Goal: Task Accomplishment & Management: Use online tool/utility

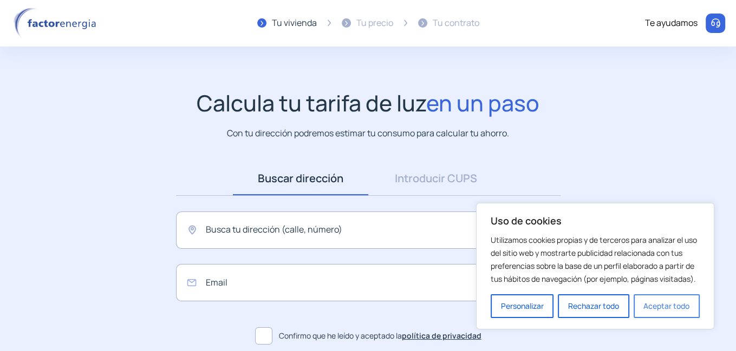
click at [665, 312] on button "Aceptar todo" at bounding box center [666, 306] width 66 height 24
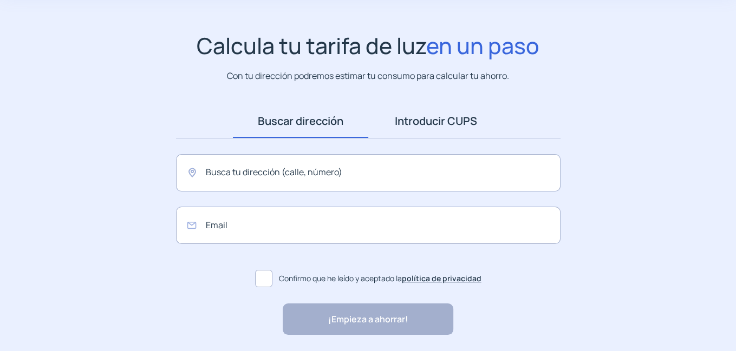
scroll to position [58, 0]
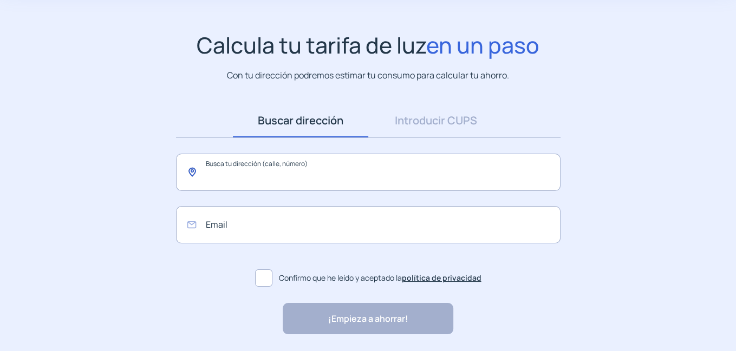
click at [221, 178] on input "text" at bounding box center [368, 172] width 384 height 37
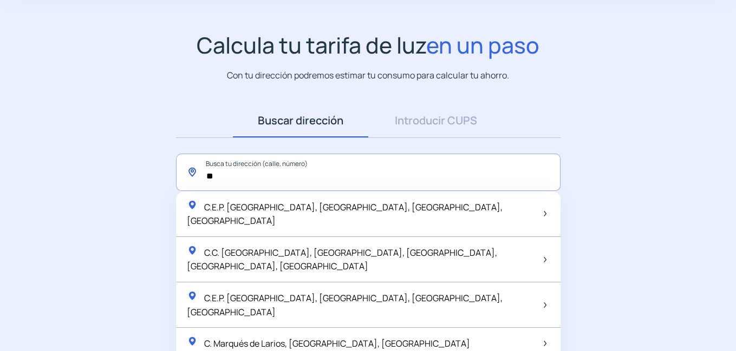
type input "*"
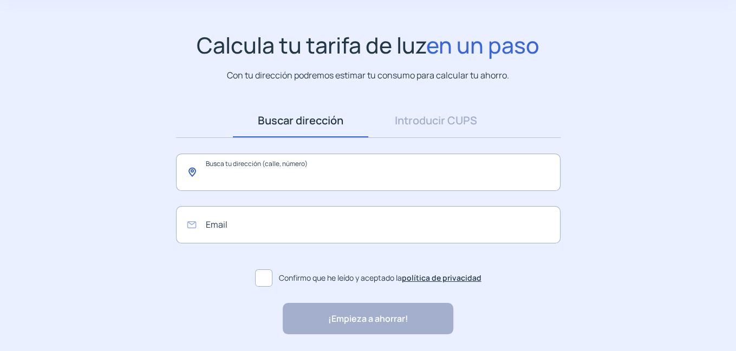
type input "*"
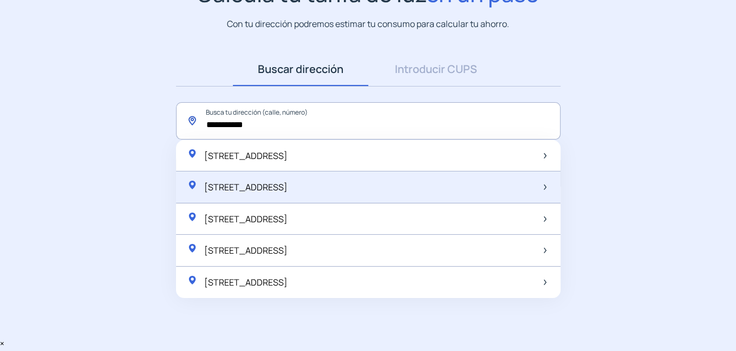
scroll to position [51, 0]
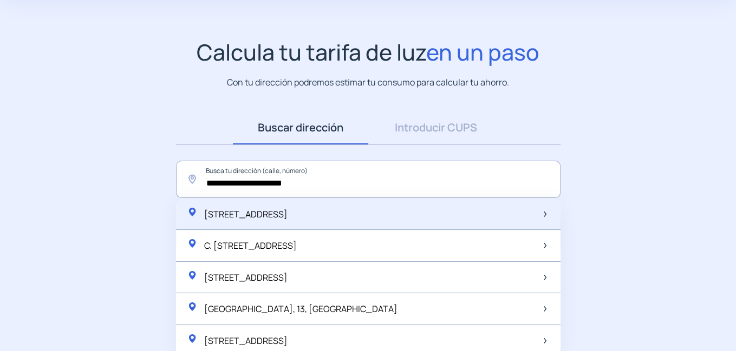
click at [287, 220] on div "[STREET_ADDRESS]" at bounding box center [237, 214] width 101 height 15
type input "**********"
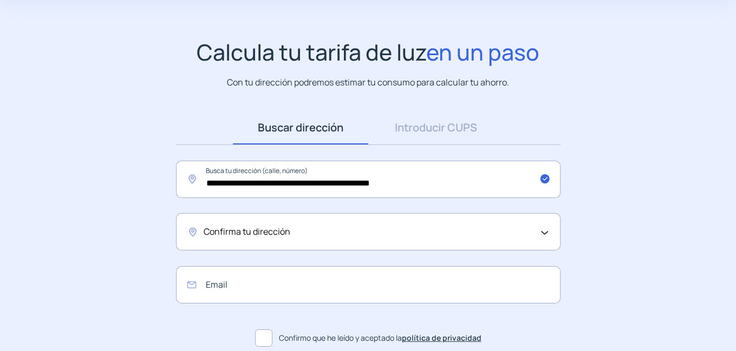
click at [278, 232] on span "Confirma tu dirección" at bounding box center [247, 232] width 87 height 14
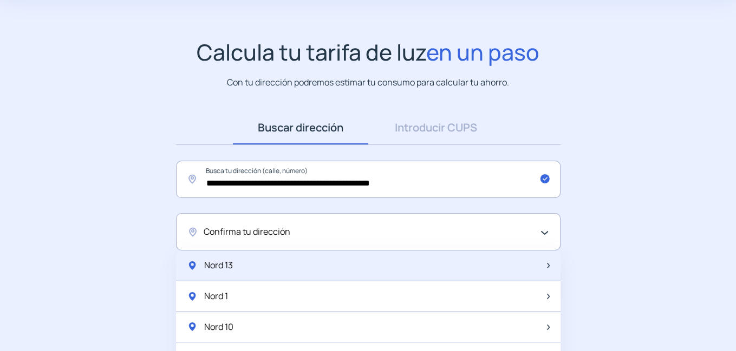
click at [253, 257] on div "Nord 13" at bounding box center [368, 266] width 384 height 31
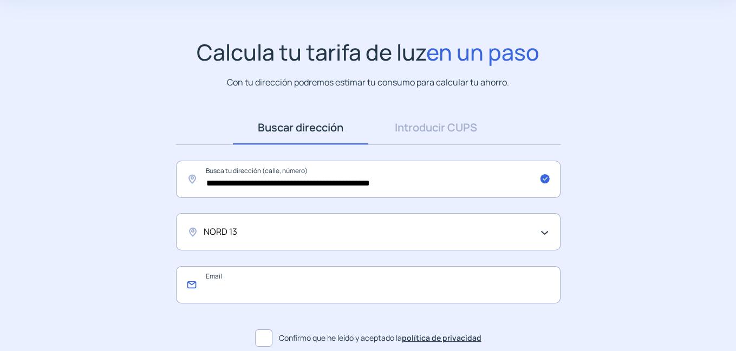
click at [250, 280] on input "email" at bounding box center [368, 284] width 384 height 37
type input "**********"
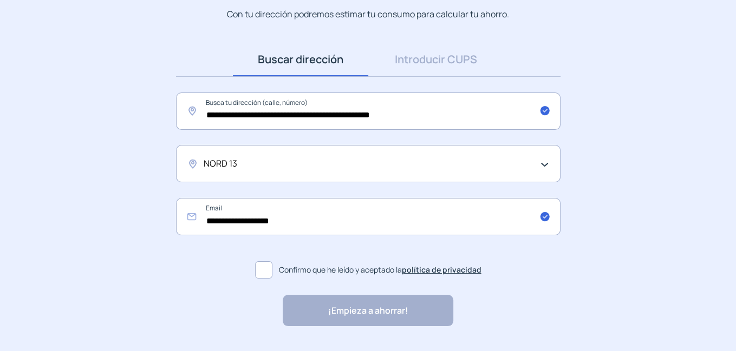
scroll to position [162, 0]
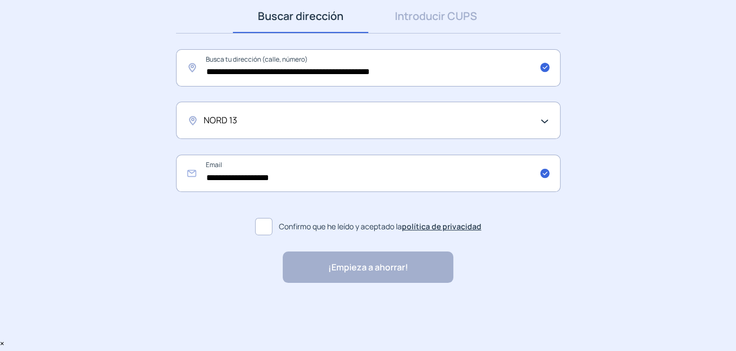
click at [548, 120] on div "NORD 13" at bounding box center [368, 120] width 384 height 37
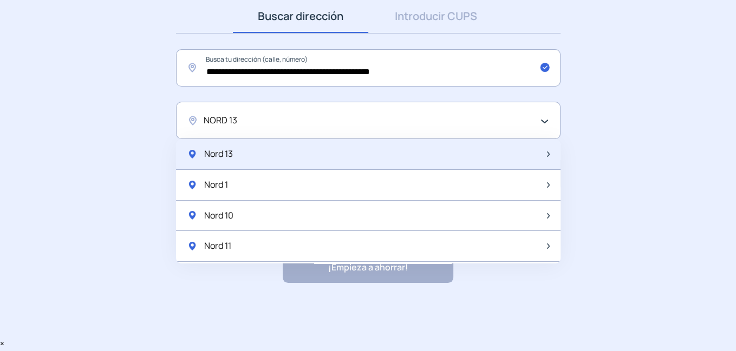
click at [304, 148] on div "Nord 13" at bounding box center [368, 154] width 384 height 31
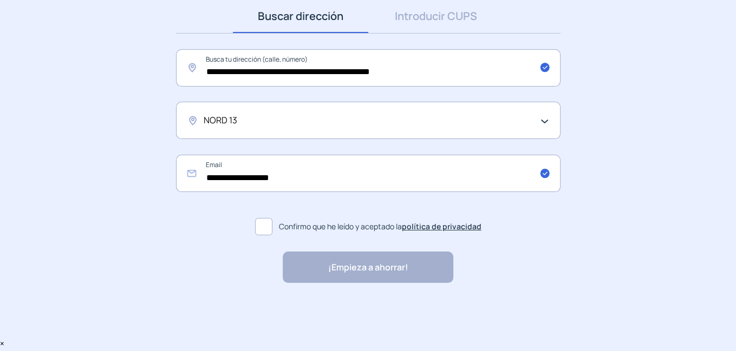
click at [264, 224] on span at bounding box center [263, 226] width 17 height 17
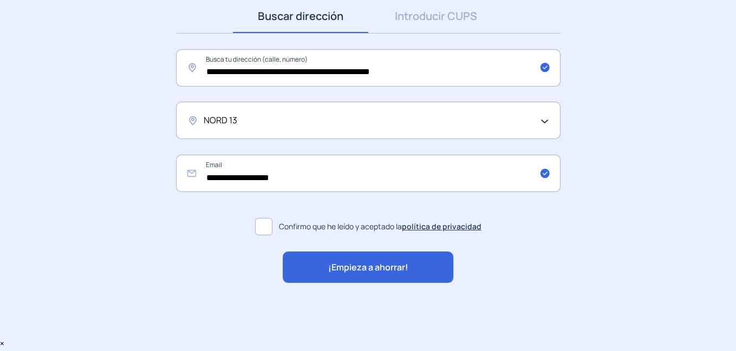
click at [380, 268] on span "¡Empieza a ahorrar!" at bounding box center [368, 268] width 80 height 14
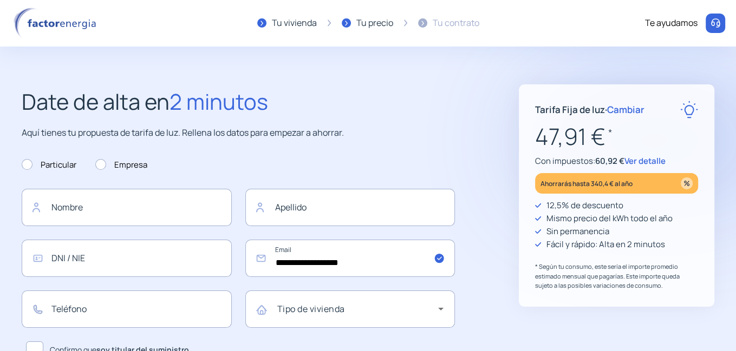
click at [653, 159] on span "Ver detalle" at bounding box center [644, 160] width 41 height 11
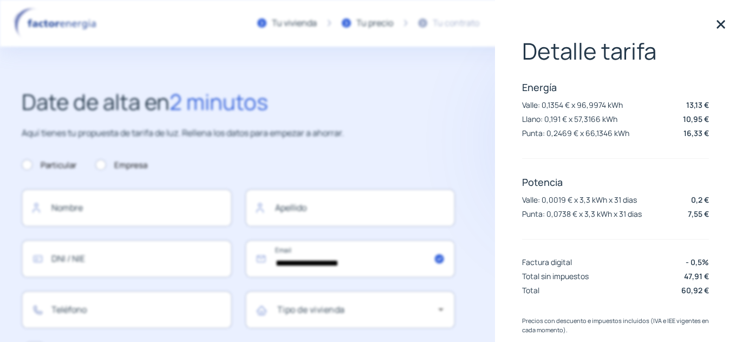
scroll to position [20, 0]
